Goal: Information Seeking & Learning: Learn about a topic

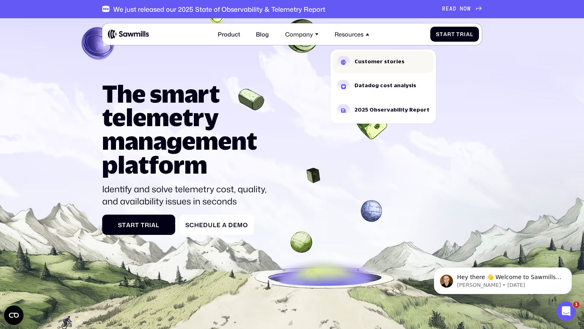
click at [359, 58] on div "Customer stories" at bounding box center [379, 60] width 50 height 5
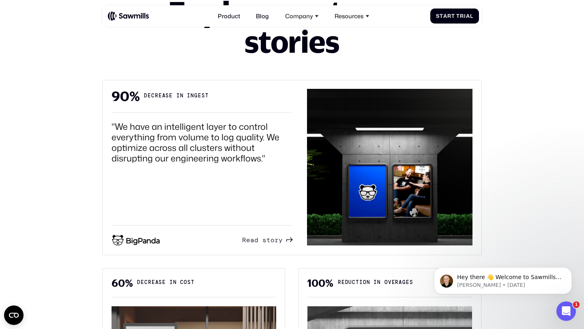
scroll to position [366, 0]
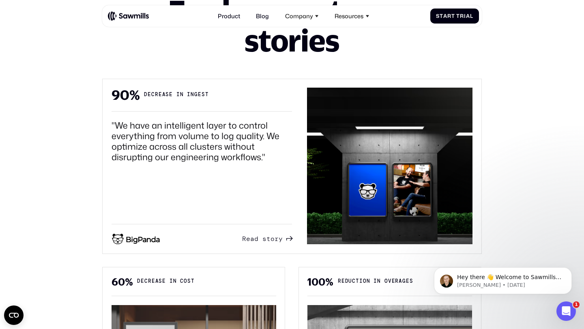
click at [254, 235] on span "a" at bounding box center [252, 239] width 4 height 8
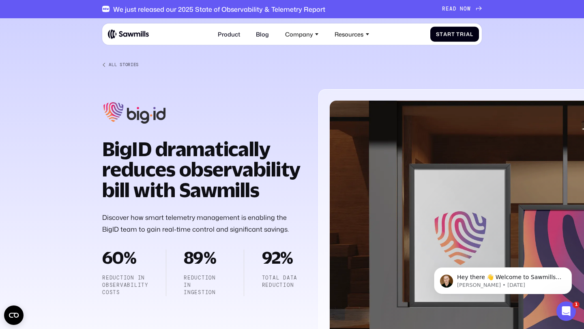
click at [123, 62] on div "All Stories" at bounding box center [124, 64] width 30 height 5
